Goal: Task Accomplishment & Management: Complete application form

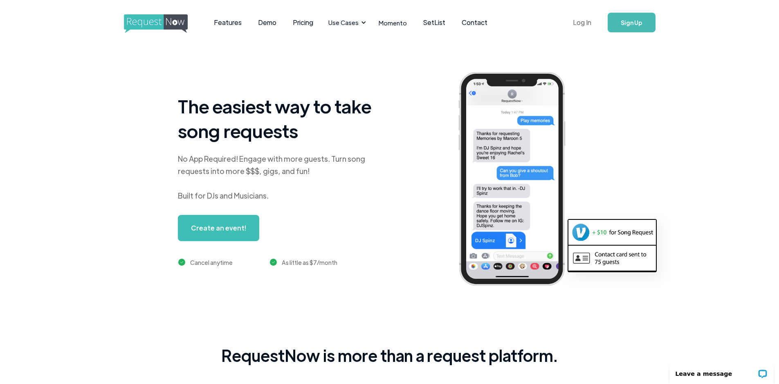
click at [583, 24] on link "Log In" at bounding box center [582, 22] width 35 height 29
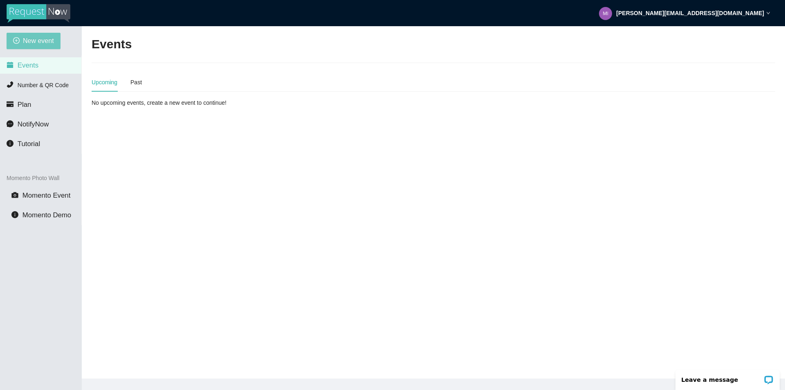
click at [38, 38] on span "New event" at bounding box center [38, 41] width 31 height 10
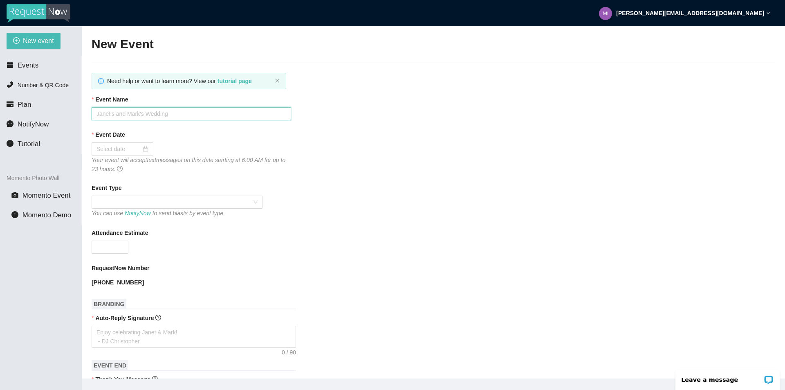
click at [148, 114] on input "Event Name" at bounding box center [192, 113] width 200 height 13
click at [181, 114] on input "CHS Homecoming 2024" at bounding box center [192, 113] width 200 height 13
type input "CHS Homecoming 2025"
click at [127, 150] on input "Event Date" at bounding box center [118, 148] width 45 height 9
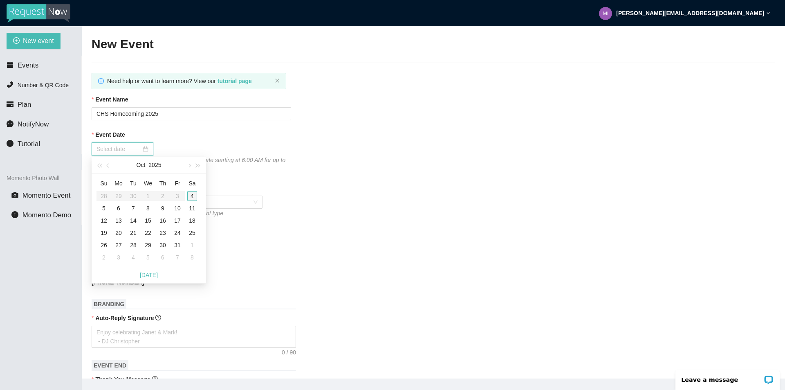
type input "10/04/2025"
click at [193, 191] on div "4" at bounding box center [192, 196] width 10 height 10
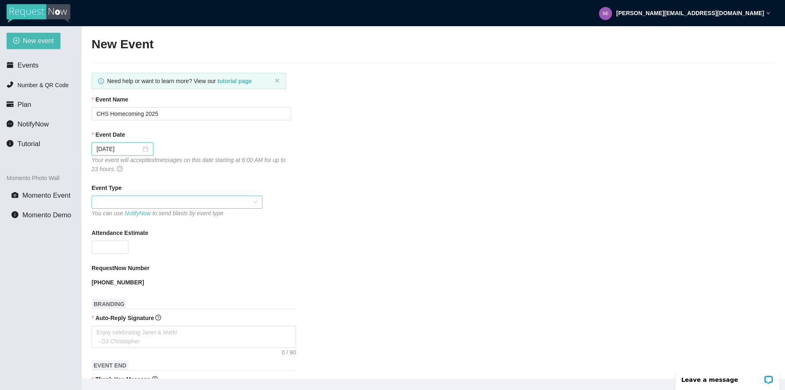
click at [193, 195] on div at bounding box center [177, 201] width 171 height 13
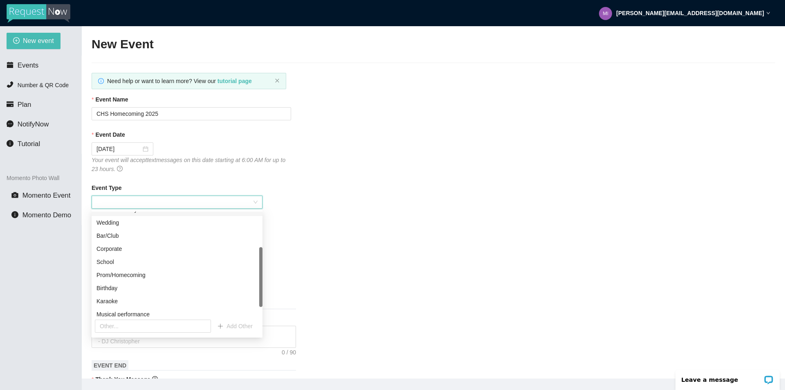
scroll to position [62, 0]
drag, startPoint x: 261, startPoint y: 250, endPoint x: 262, endPoint y: 285, distance: 35.2
click at [262, 285] on body "mike@nextlevelmobiledj.com New event Events Number & QR Code Plan NotifyNow Tut…" at bounding box center [392, 195] width 785 height 390
click at [151, 277] on div "Prom/Homecoming" at bounding box center [176, 273] width 161 height 9
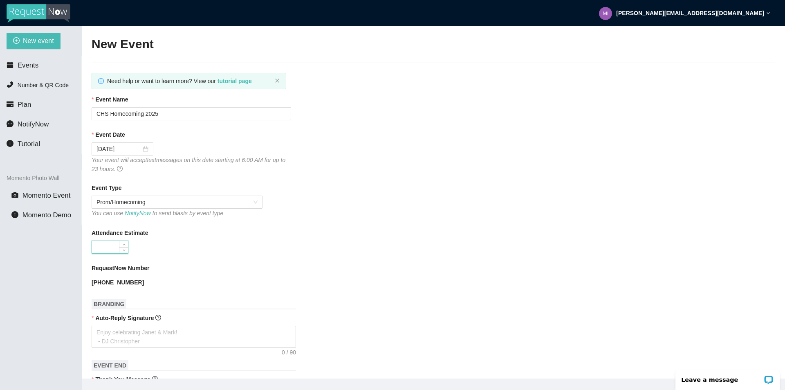
click at [110, 244] on input "Attendance Estimate" at bounding box center [110, 247] width 36 height 12
type input "150"
click at [161, 331] on textarea "Auto-Reply Signature" at bounding box center [194, 336] width 204 height 22
type textarea "H"
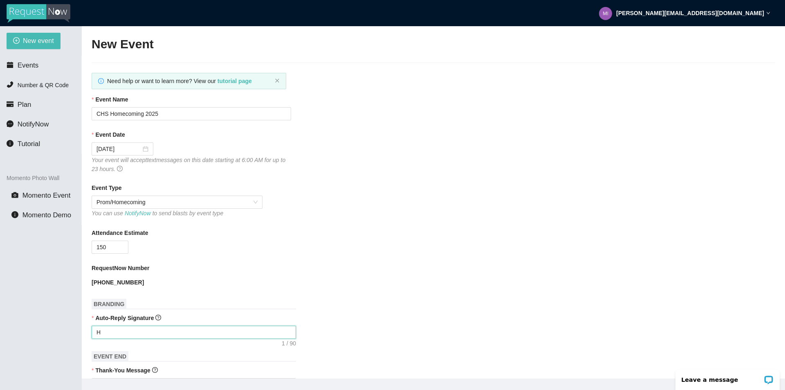
type textarea "Ha"
type textarea "Hav"
type textarea "Have"
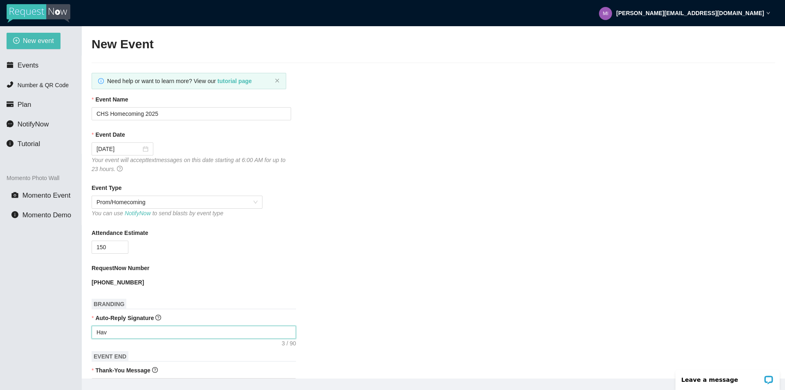
type textarea "Have"
type textarea "Have f"
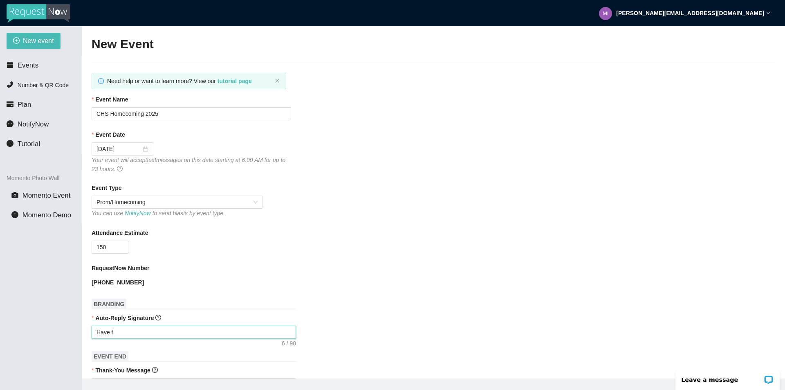
type textarea "Have fu"
type textarea "Have fun"
type textarea "Have fun!"
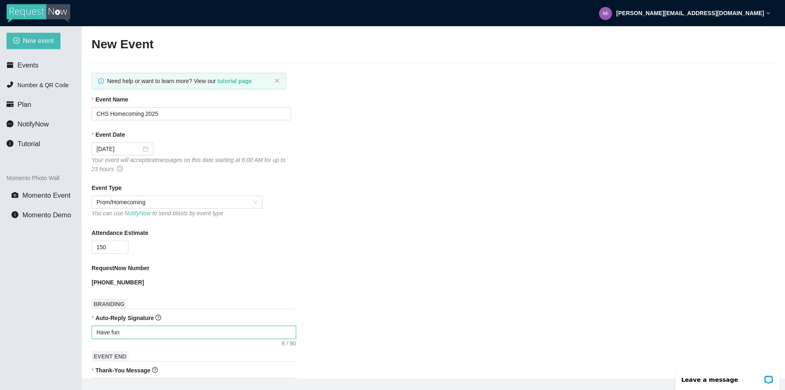
type textarea "Have fun!"
type textarea "Have fun!!"
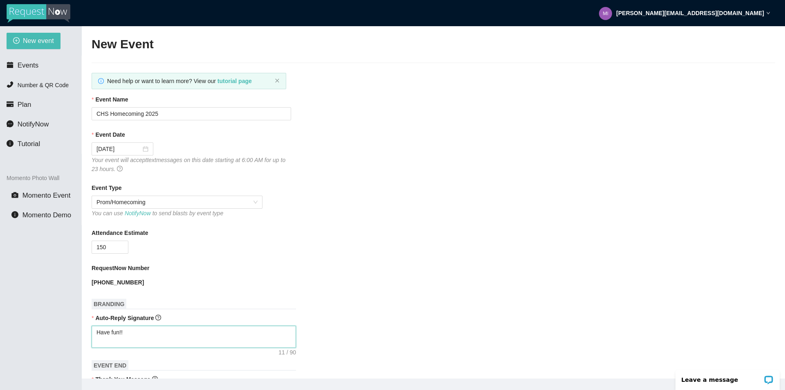
type textarea "Have fun!! -"
type textarea "Have fun!! -D"
type textarea "Have fun!! -DJ"
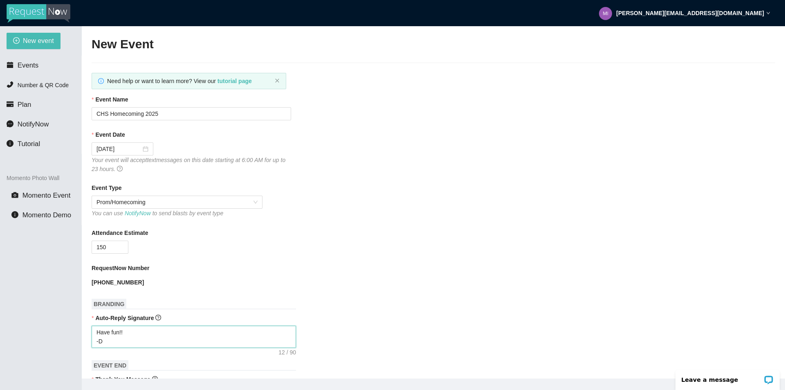
type textarea "Have fun!! -DJ"
type textarea "Have fun!! -DJ M"
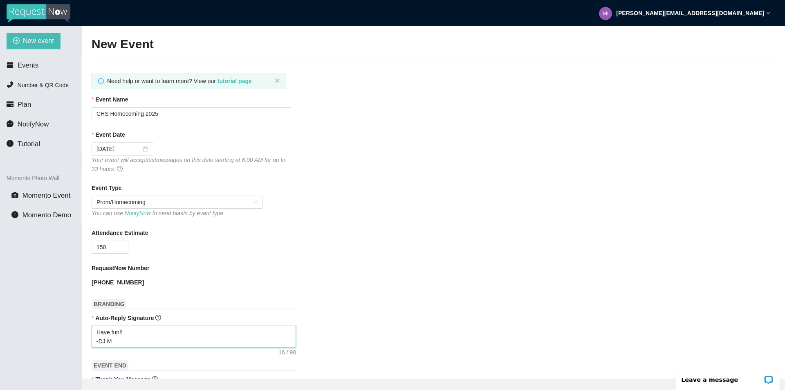
type textarea "Have fun!! -DJ Mi"
type textarea "Have fun!! -DJ Mik"
type textarea "Have fun!! -DJ Mike"
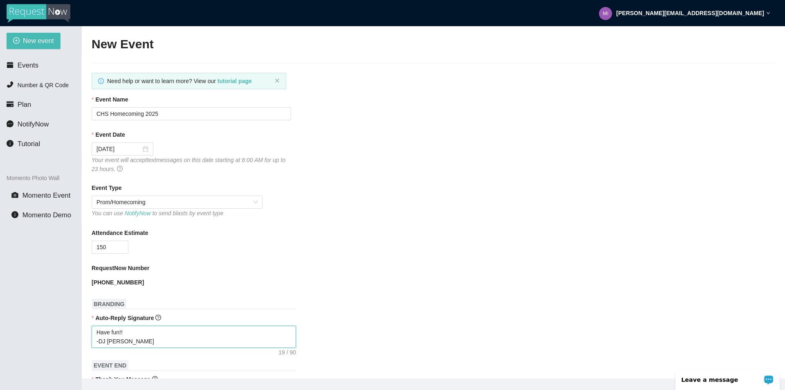
type textarea "Have fun!! -DJ Mike"
click at [783, 382] on div "Leave a message" at bounding box center [727, 377] width 115 height 26
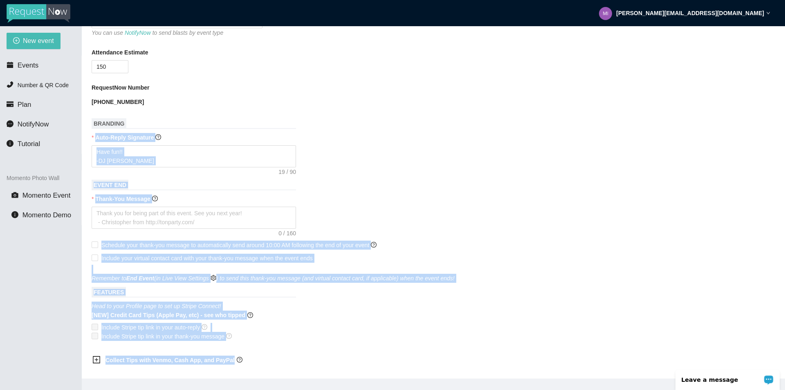
scroll to position [188, 0]
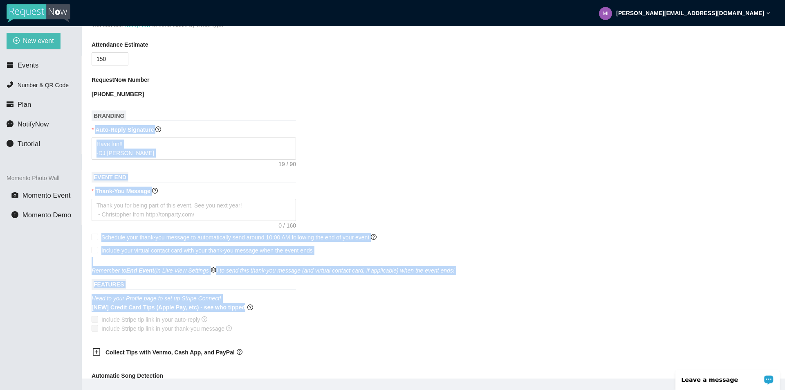
drag, startPoint x: 616, startPoint y: 303, endPoint x: 609, endPoint y: 310, distance: 9.5
click at [609, 310] on form "Event Name CHS Homecoming 2025 Event Date 10/04/2025 Your event will accept tex…" at bounding box center [434, 226] width 684 height 639
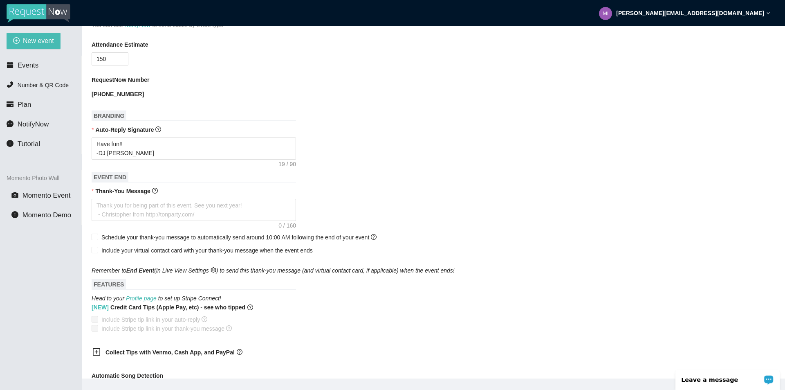
click at [609, 310] on div "[NEW] Credit Card Tips (Apple Pay, etc) - see who tipped" at bounding box center [434, 309] width 684 height 12
click at [223, 211] on textarea "Thank-You Message" at bounding box center [194, 210] width 204 height 22
type textarea "I"
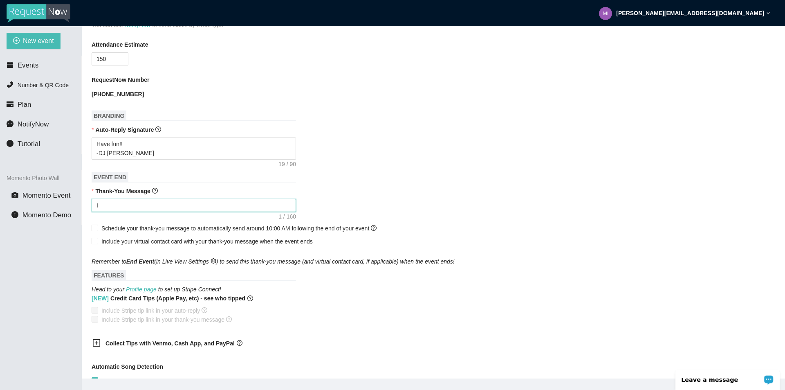
type textarea "I"
type textarea "I h"
type textarea "I ho"
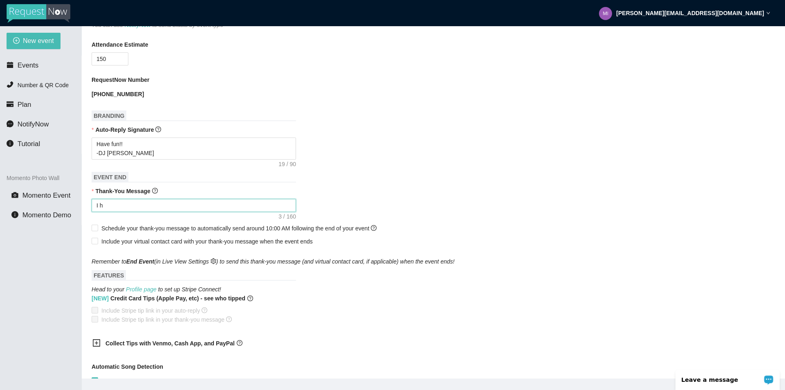
type textarea "I ho"
type textarea "I hop"
type textarea "I hope"
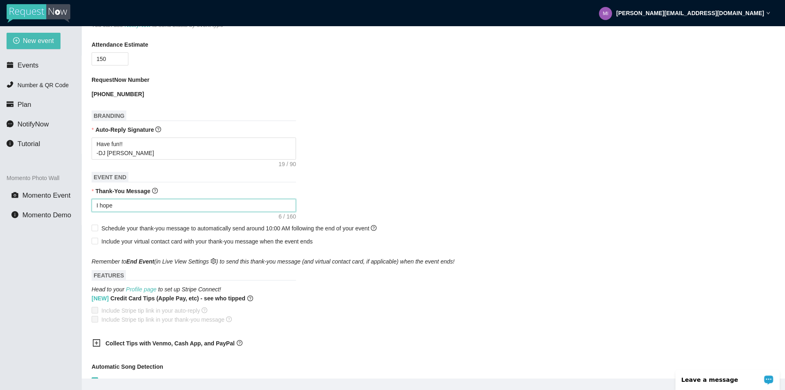
type textarea "I hope y"
type textarea "I hope yo"
type textarea "I hope you"
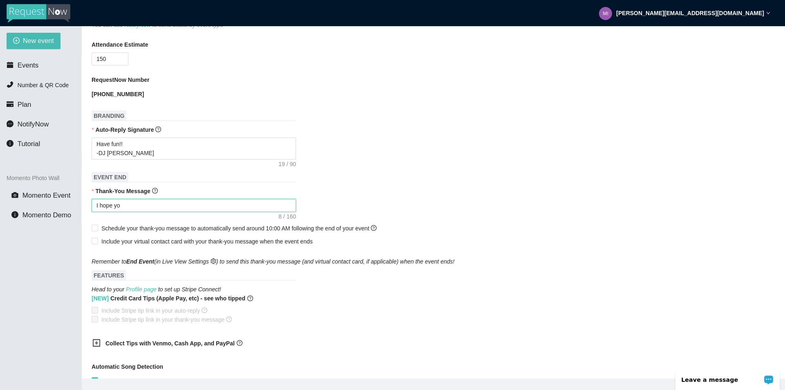
type textarea "I hope you"
type textarea "I hope you h"
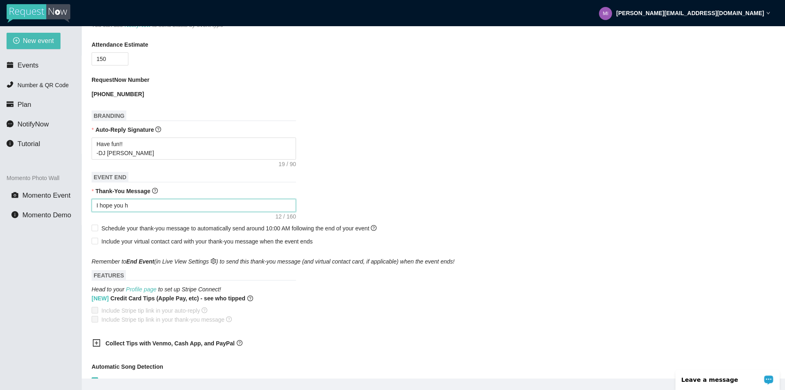
type textarea "I hope you ha"
type textarea "I hope you had"
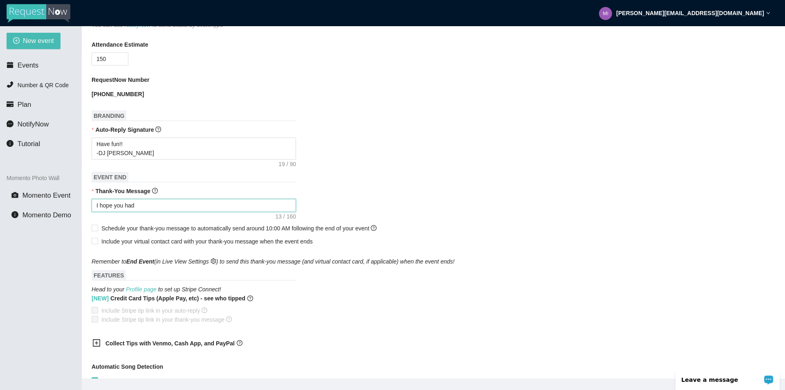
type textarea "I hope you had"
type textarea "I hope you had a"
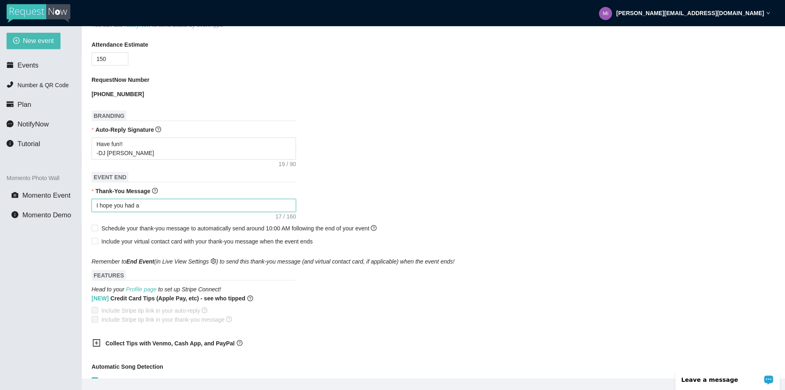
type textarea "I hope you had a g"
type textarea "I hope you had a gr"
type textarea "I hope you had a gre"
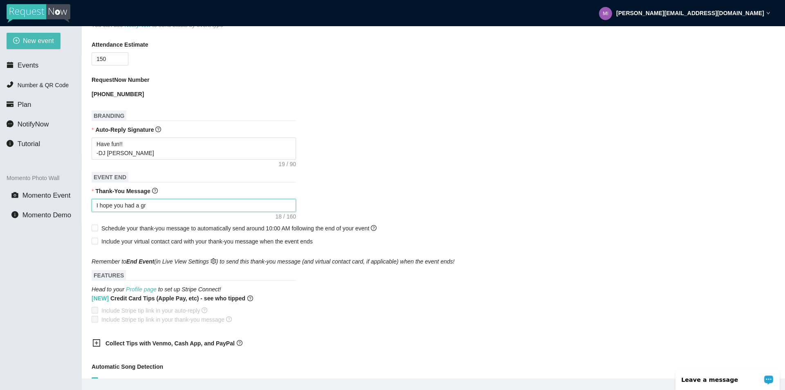
type textarea "I hope you had a gre"
type textarea "I hope you had a grea"
type textarea "I hope you had a great"
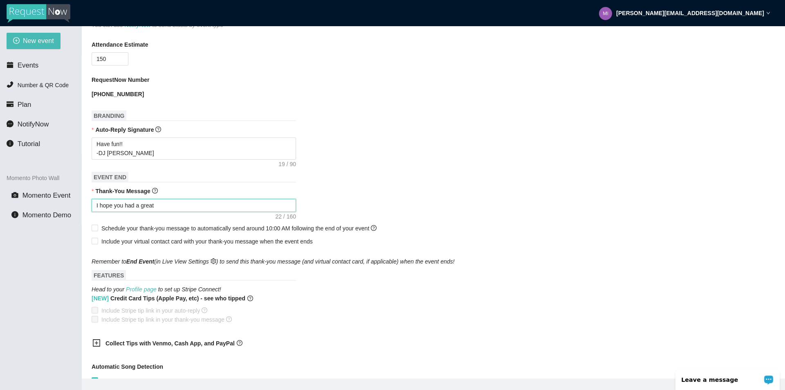
type textarea "I hope you had a great"
type textarea "I hope you had a great t"
type textarea "I hope you had a great ti"
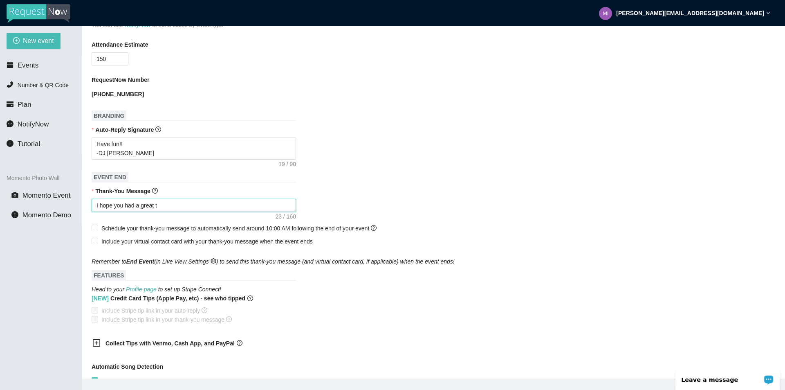
type textarea "I hope you had a great ti"
type textarea "I hope you had a great tim"
type textarea "I hope you had a great time"
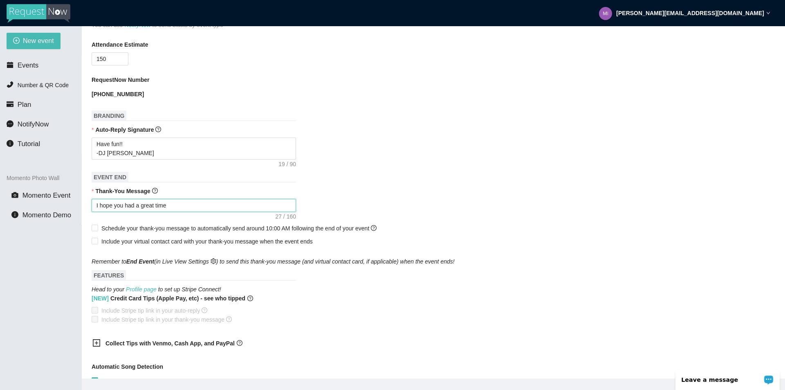
type textarea "I hope you had a great time a"
type textarea "I hope you had a great time at"
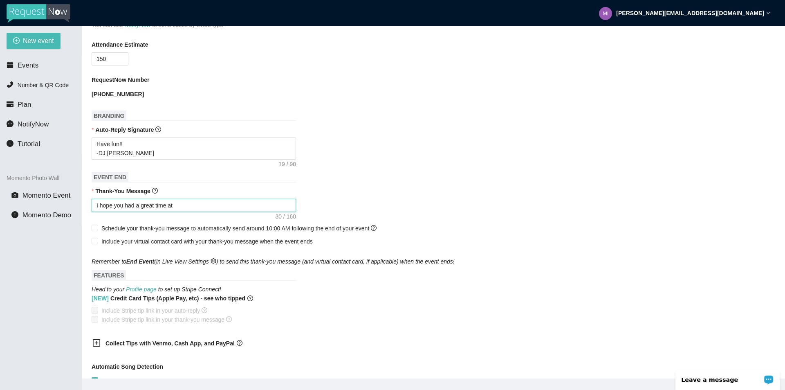
type textarea "I hope you had a great time at"
type textarea "I hope you had a great time at C"
type textarea "I hope you had a great time at CH"
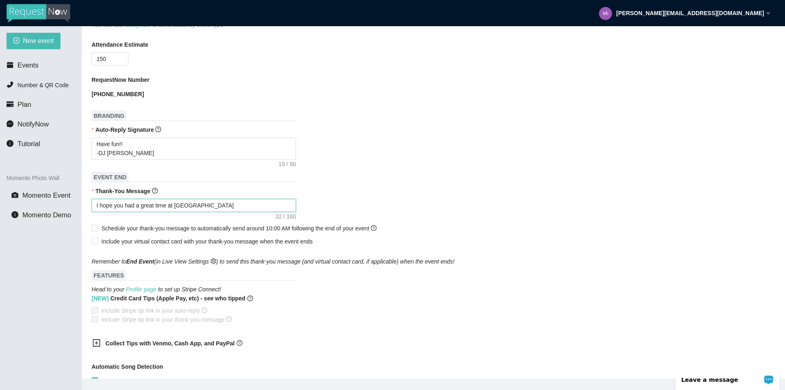
type textarea "I hope you had a great time at CHS"
type textarea "I hope you had a great time at CHS H"
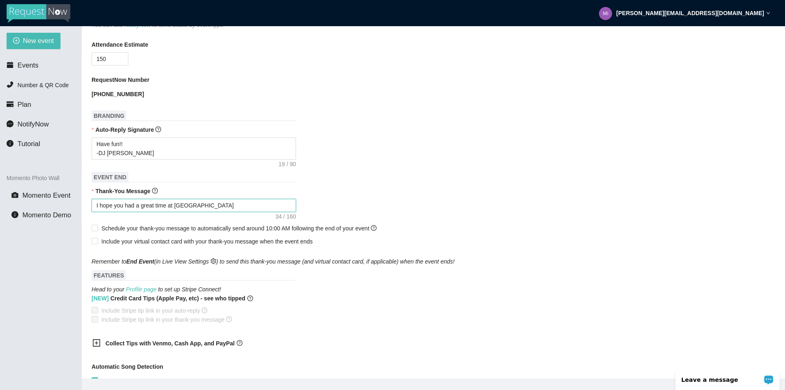
type textarea "I hope you had a great time at CHS H"
type textarea "I hope you had a great time at CHS Ho"
type textarea "I hope you had a great time at CHS Hom"
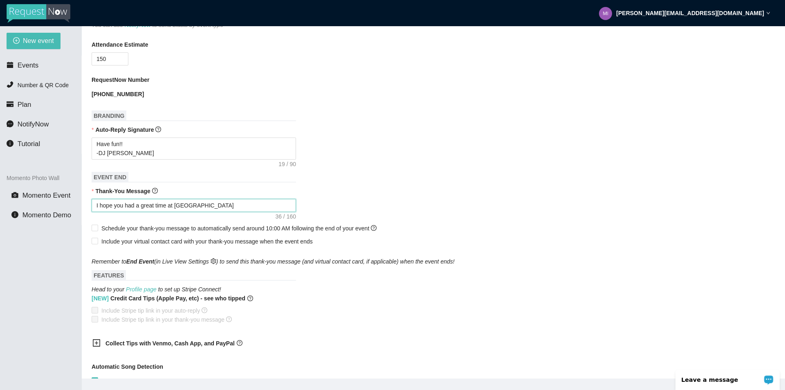
type textarea "I hope you had a great time at CHS Home"
type textarea "I hope you had a great time at CHS Homec"
type textarea "I hope you had a great time at CHS Homeco"
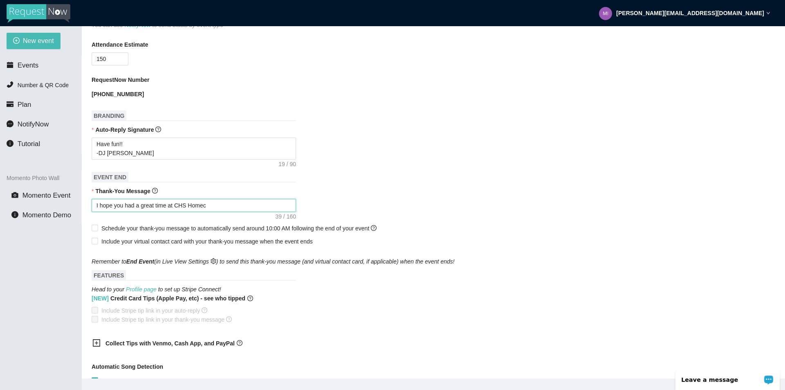
type textarea "I hope you had a great time at CHS Homeco"
type textarea "I hope you had a great time at CHS Homecom"
type textarea "I hope you had a great time at CHS Homecomi"
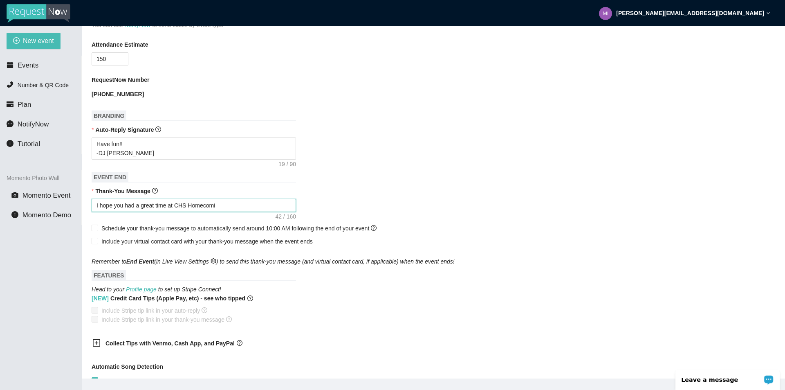
type textarea "I hope you had a great time at CHS Homecomin"
type textarea "I hope you had a great time at CHS Homecoming"
type textarea "I hope you had a great time at CHS Homecoming 2"
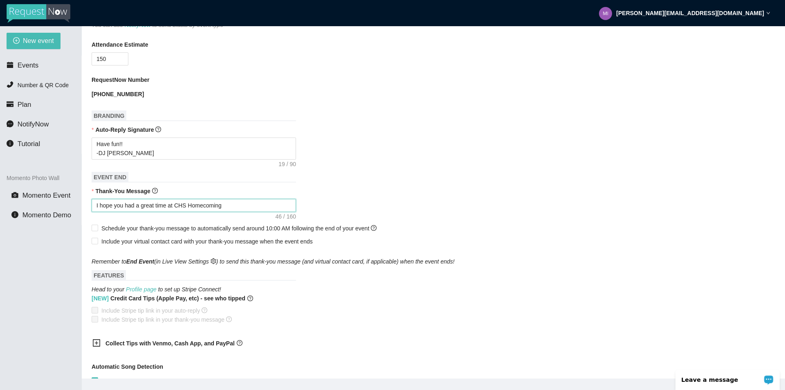
type textarea "I hope you had a great time at CHS Homecoming 2"
type textarea "I hope you had a great time at CHS Homecoming 20"
type textarea "I hope you had a great time at CHS Homecoming 202"
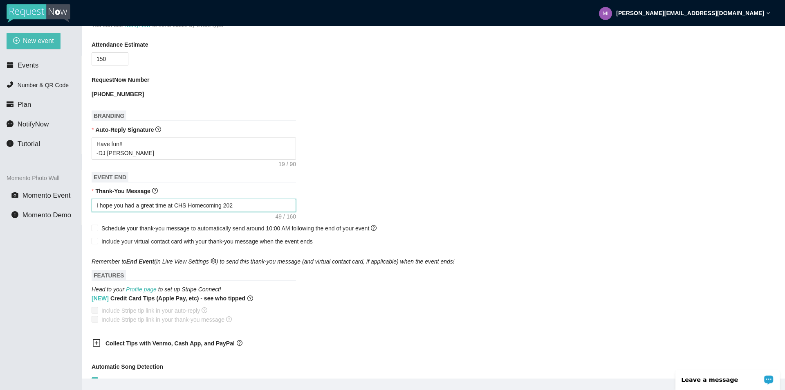
type textarea "I hope you had a great time at CHS Homecoming 2025"
type textarea "I hope you had a great time at CHS Homecoming 2025!"
type textarea "I hope you had a great time at CHS Homecoming 2025!!"
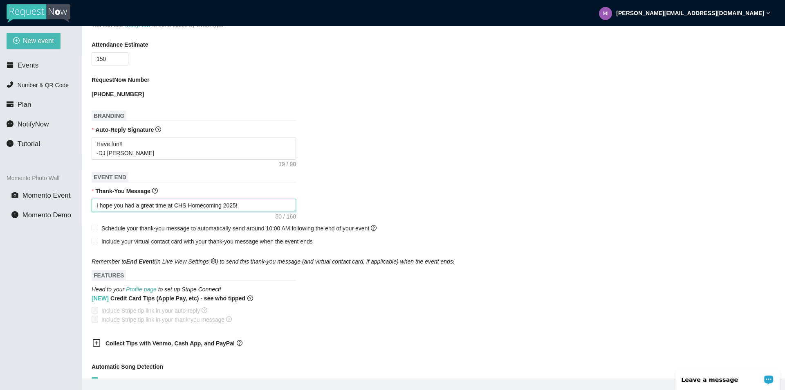
type textarea "I hope you had a great time at CHS Homecoming 2025!!"
type textarea "I hope you had a great time at CHS Homecoming 2025!! I"
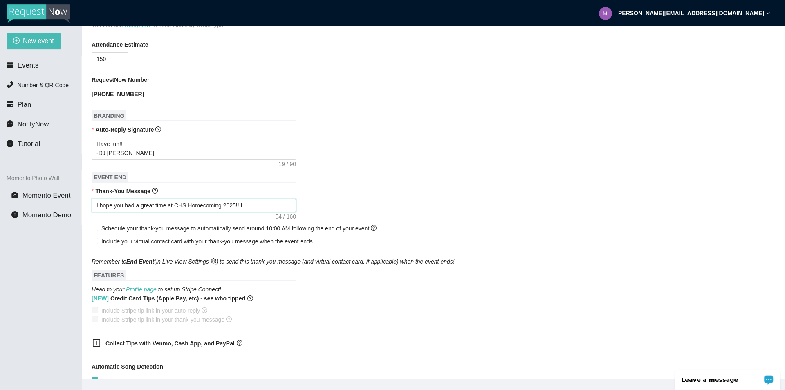
type textarea "I hope you had a great time at CHS Homecoming 2025!! I'"
type textarea "I hope you had a great time at CHS Homecoming 2025!! I'l"
type textarea "I hope you had a great time at CHS Homecoming 2025!! I'll"
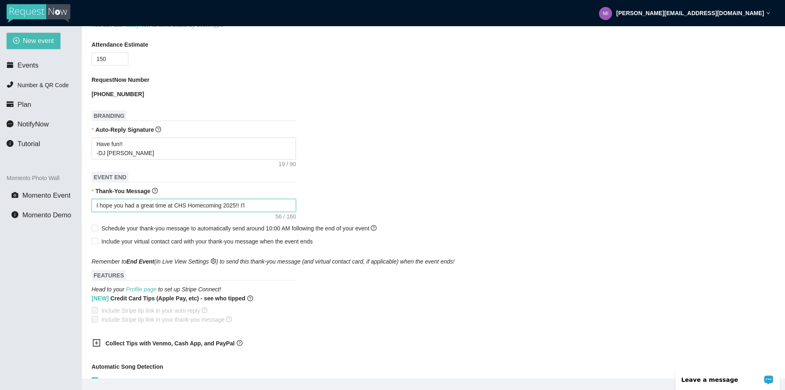
type textarea "I hope you had a great time at CHS Homecoming 2025!! I'll"
type textarea "I hope you had a great time at CHS Homecoming 2025!! I'll s"
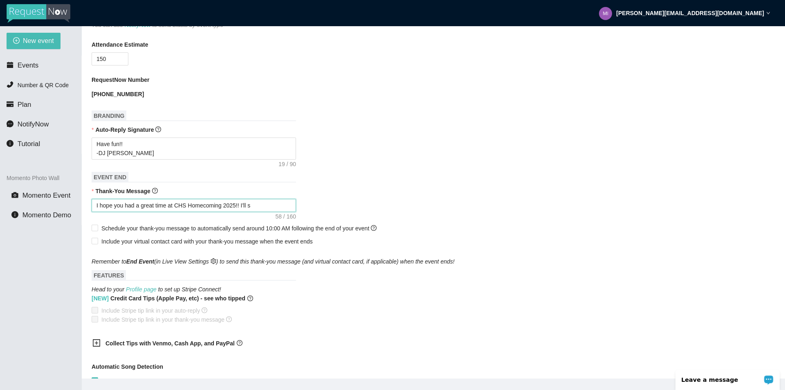
type textarea "I hope you had a great time at CHS Homecoming 2025!! I'll se"
type textarea "I hope you had a great time at CHS Homecoming 2025!! I'll see"
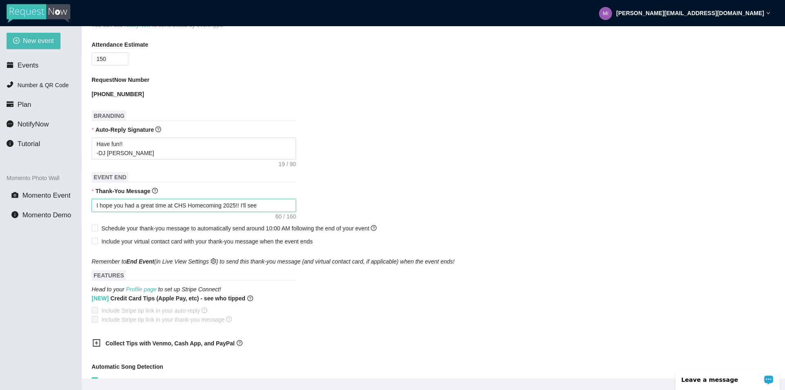
type textarea "I hope you had a great time at CHS Homecoming 2025!! I'll see"
type textarea "I hope you had a great time at CHS Homecoming 2025!! I'll see y"
type textarea "I hope you had a great time at CHS Homecoming 2025!! I'll see ya"
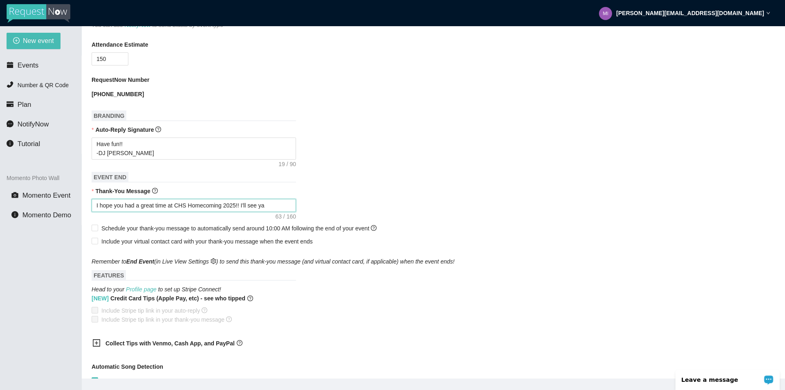
type textarea "I hope you had a great time at CHS Homecoming 2025!! I'll see ya"
type textarea "I hope you had a great time at CHS Homecoming 2025!! I'll see ya s"
type textarea "I hope you had a great time at CHS Homecoming 2025!! I'll see ya so"
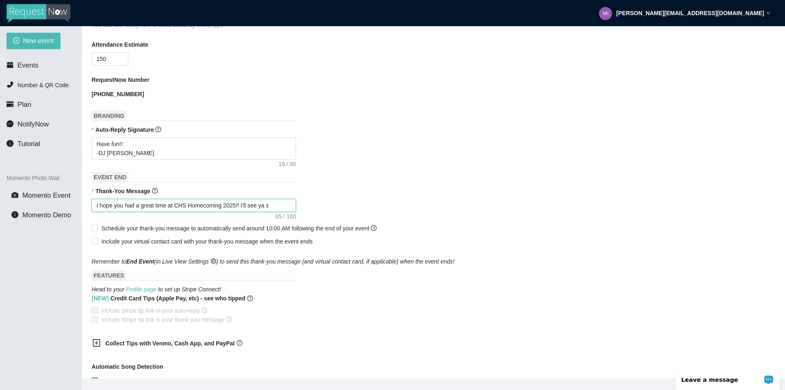
type textarea "I hope you had a great time at CHS Homecoming 2025!! I'll see ya so"
type textarea "I hope you had a great time at CHS Homecoming 2025!! I'll see ya soo"
type textarea "I hope you had a great time at CHS Homecoming 2025!! I'll see ya soon"
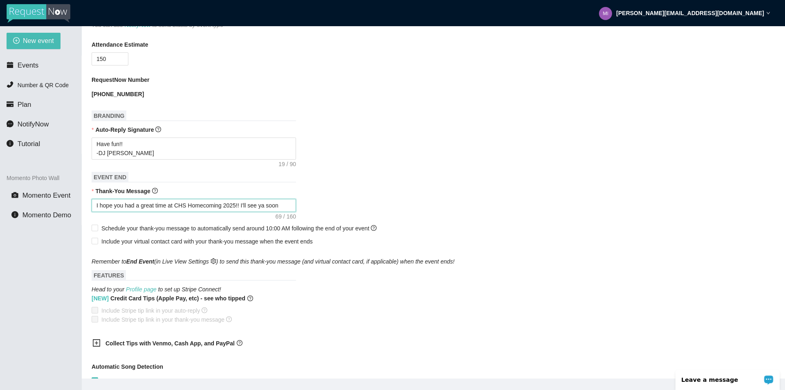
type textarea "I hope you had a great time at CHS Homecoming 2025!! I'll see ya soon@"
type textarea "I hope you had a great time at CHS Homecoming 2025!! I'll see ya soon"
type textarea "I hope you had a great time at CHS Homecoming 2025!! I'll see ya soon!"
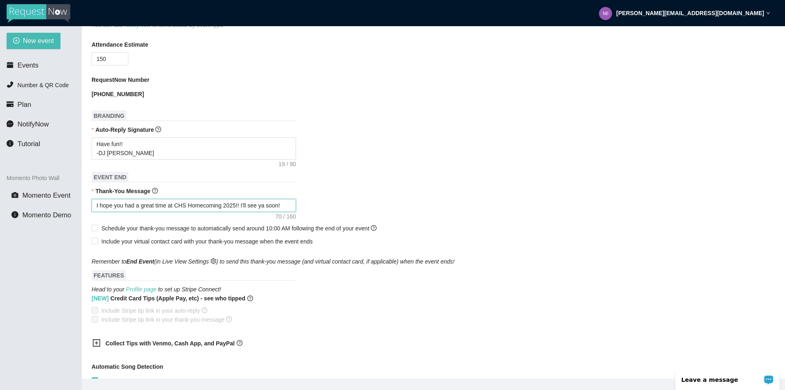
type textarea "I hope you had a great time at CHS Homecoming 2025!! I'll see ya soon!"
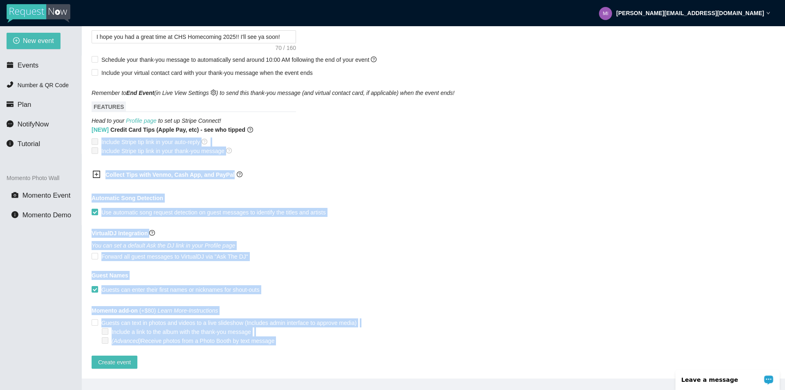
scroll to position [363, 0]
drag, startPoint x: 574, startPoint y: 316, endPoint x: 571, endPoint y: 346, distance: 29.6
click at [571, 346] on form "Event Name CHS Homecoming 2025 Event Date 10/04/2025 Your event will accept tex…" at bounding box center [434, 53] width 684 height 630
drag, startPoint x: 571, startPoint y: 346, endPoint x: 570, endPoint y: 338, distance: 7.8
click at [571, 345] on form "Event Name CHS Homecoming 2025 Event Date 10/04/2025 Your event will accept tex…" at bounding box center [434, 53] width 684 height 630
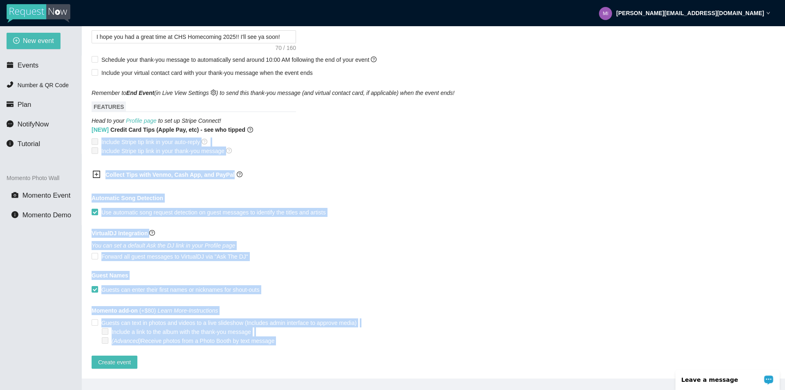
click at [411, 233] on div "VirtualDJ Integration" at bounding box center [434, 235] width 684 height 12
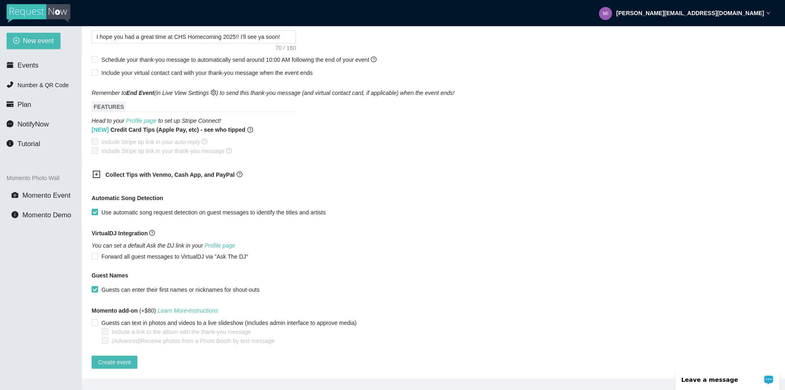
click at [411, 233] on div "VirtualDJ Integration" at bounding box center [434, 235] width 684 height 12
click at [478, 306] on div "Momento add-on (+$80) Learn More - Instructions" at bounding box center [434, 312] width 684 height 12
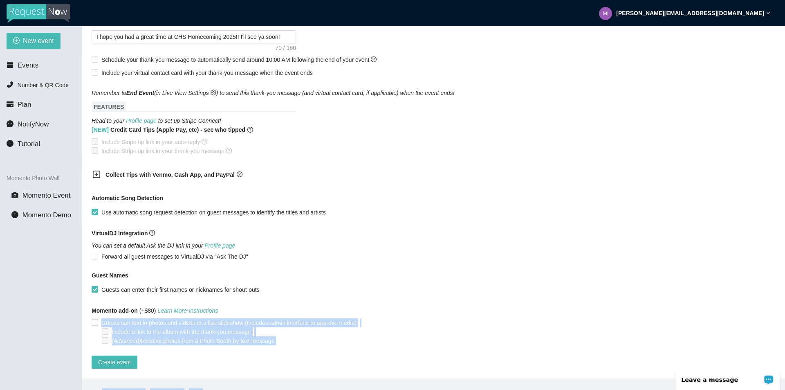
scroll to position [26, 0]
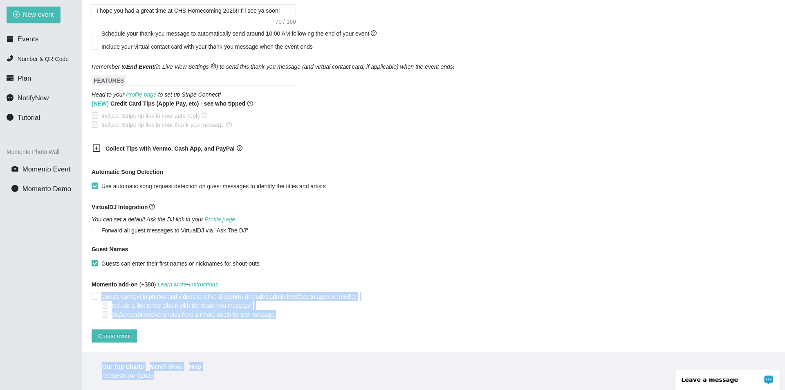
drag, startPoint x: 478, startPoint y: 302, endPoint x: 480, endPoint y: 339, distance: 37.3
click at [479, 363] on html "mike@nextlevelmobiledj.com New event Events Number & QR Code Plan NotifyNow Tut…" at bounding box center [392, 169] width 785 height 390
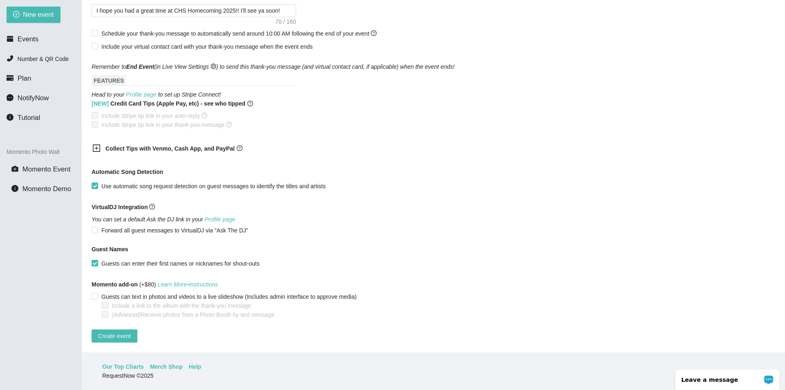
click at [485, 259] on div "Guests can enter their first names or nicknames for shout-outs" at bounding box center [434, 263] width 684 height 9
click at [124, 331] on span "Create event" at bounding box center [114, 335] width 33 height 9
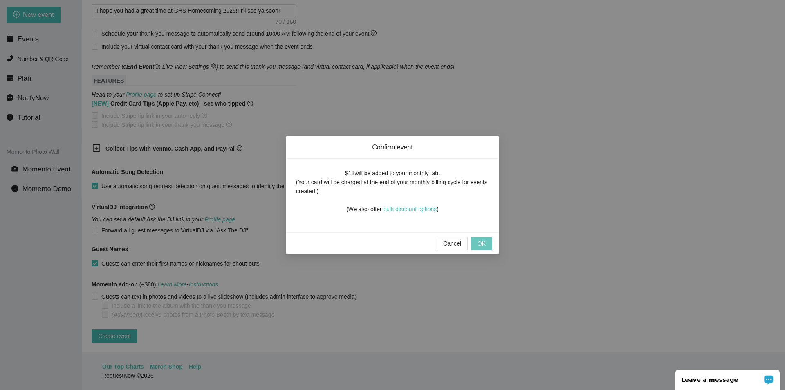
click at [480, 244] on span "OK" at bounding box center [482, 243] width 8 height 9
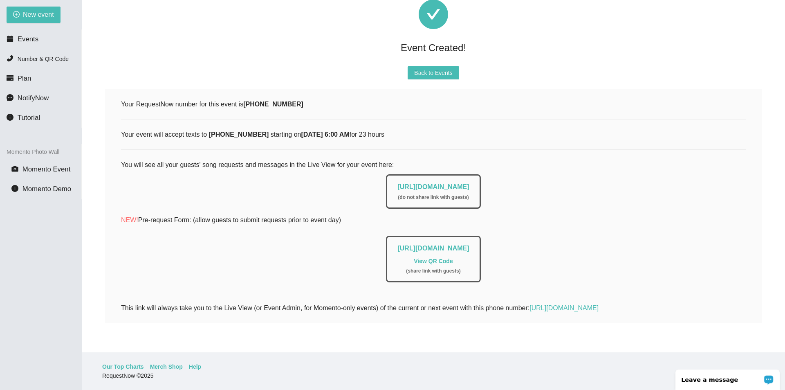
scroll to position [36, 0]
click at [406, 183] on link "https://app.requestnow.io/live/rkxkwze" at bounding box center [433, 186] width 72 height 7
